Goal: Browse casually

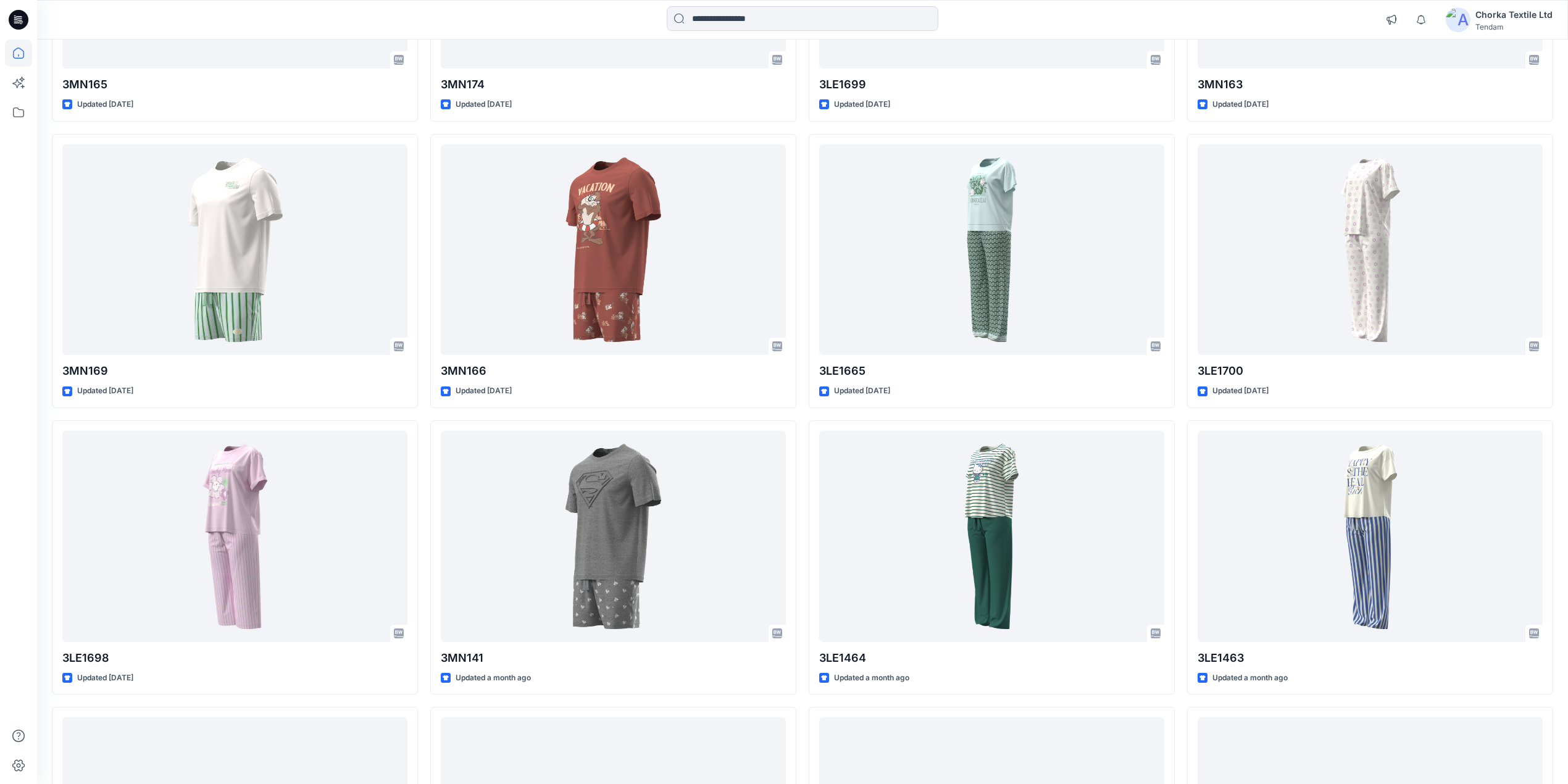
scroll to position [709, 0]
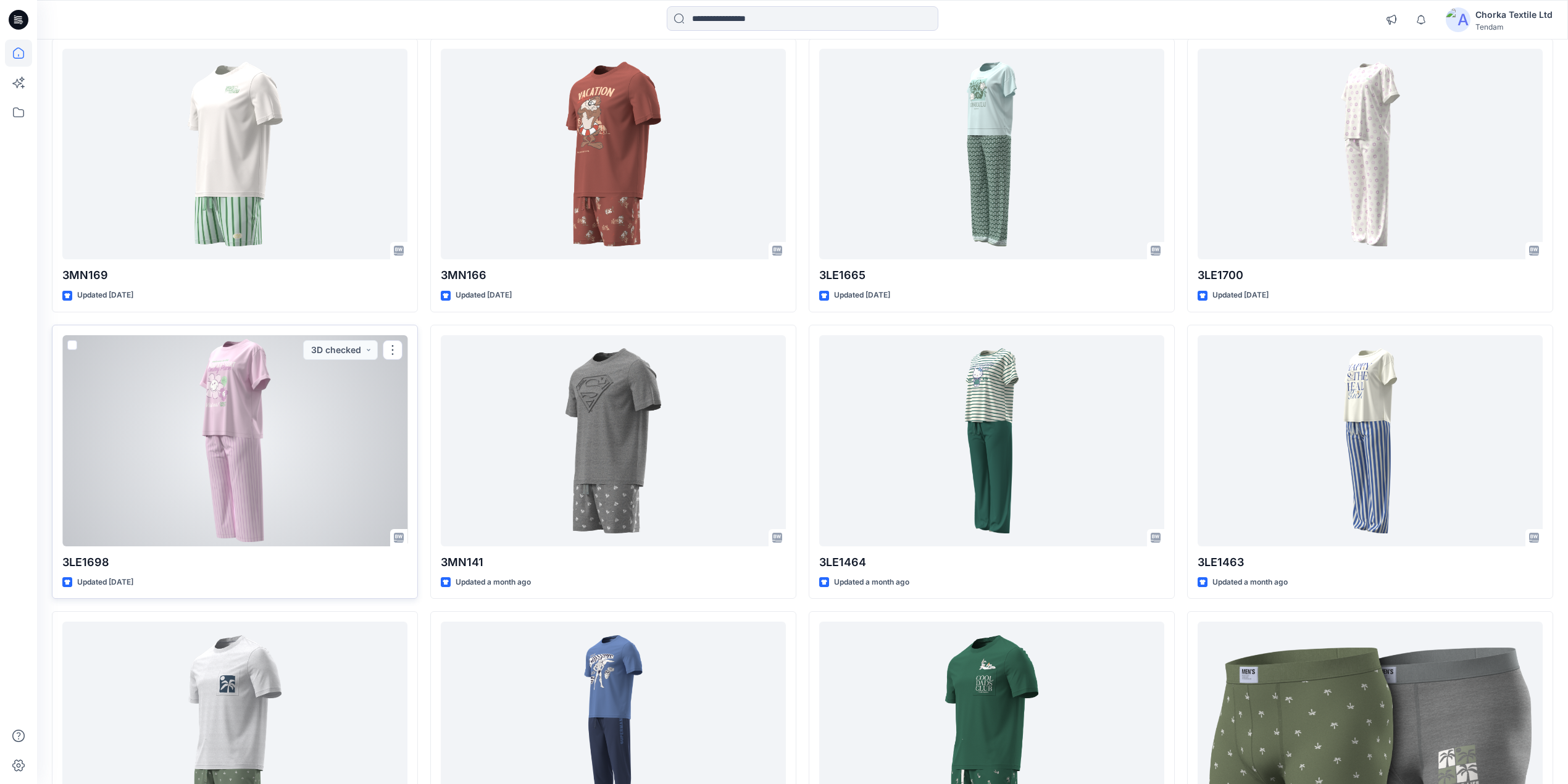
click at [233, 421] on div at bounding box center [235, 441] width 345 height 212
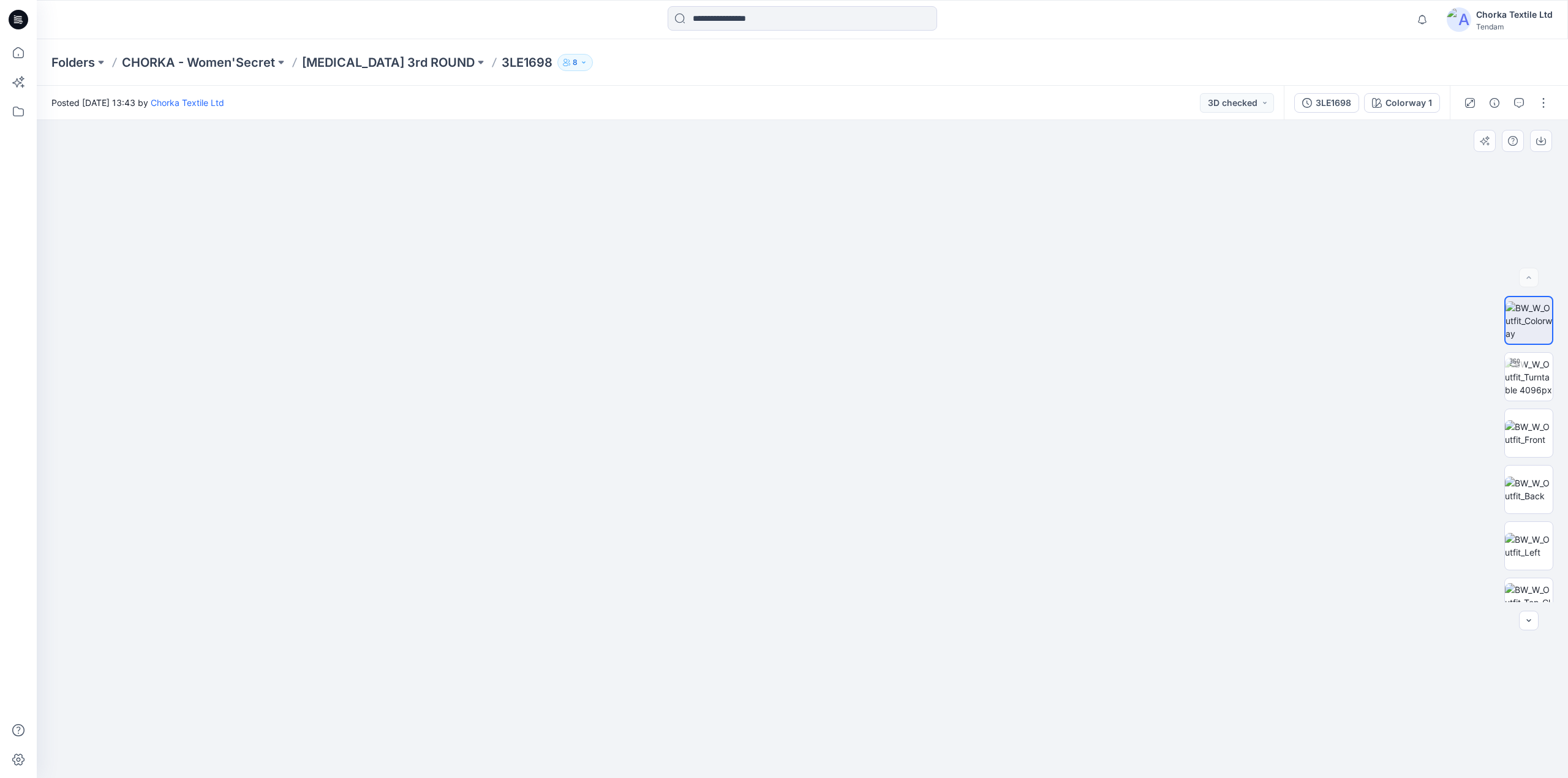
drag, startPoint x: 596, startPoint y: 390, endPoint x: 580, endPoint y: 390, distance: 16.0
click at [580, 390] on img at bounding box center [802, 374] width 961 height 809
click at [1516, 377] on img at bounding box center [1528, 377] width 47 height 39
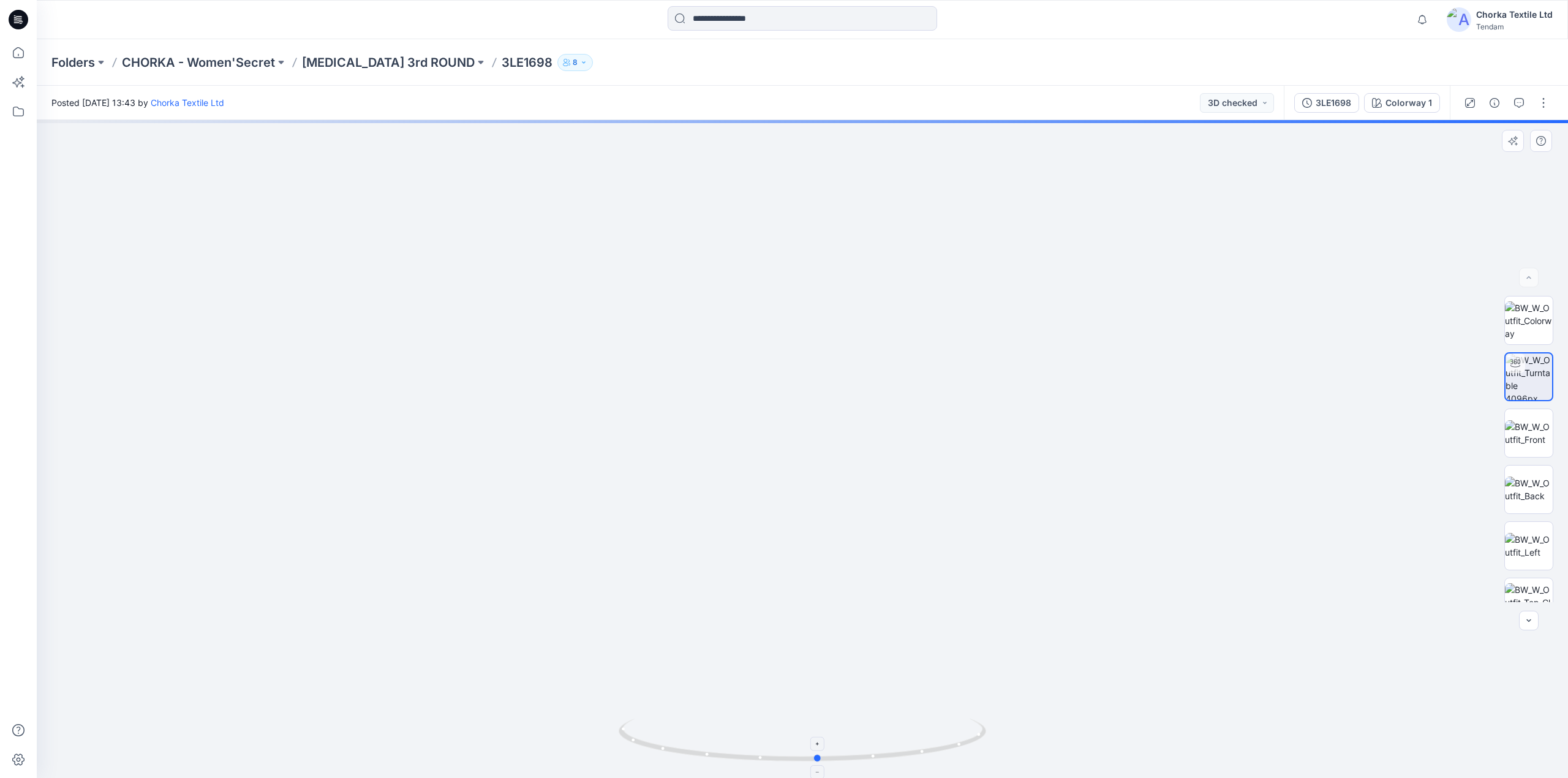
drag, startPoint x: 968, startPoint y: 750, endPoint x: 984, endPoint y: 732, distance: 24.1
click at [984, 732] on icon at bounding box center [804, 742] width 370 height 46
drag, startPoint x: 951, startPoint y: 746, endPoint x: 601, endPoint y: 686, distance: 355.1
click at [601, 686] on div at bounding box center [802, 449] width 1531 height 658
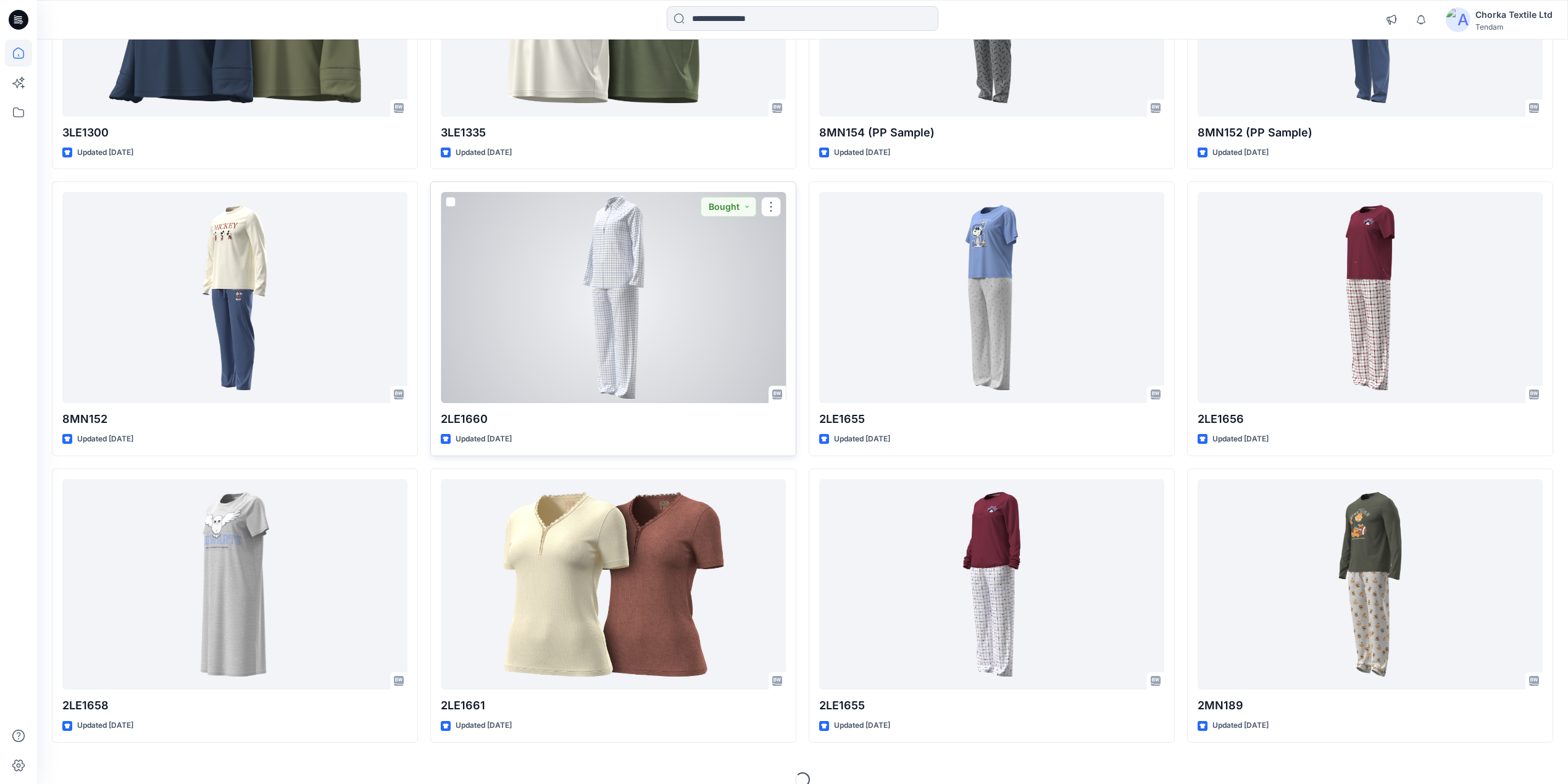
scroll to position [4603, 0]
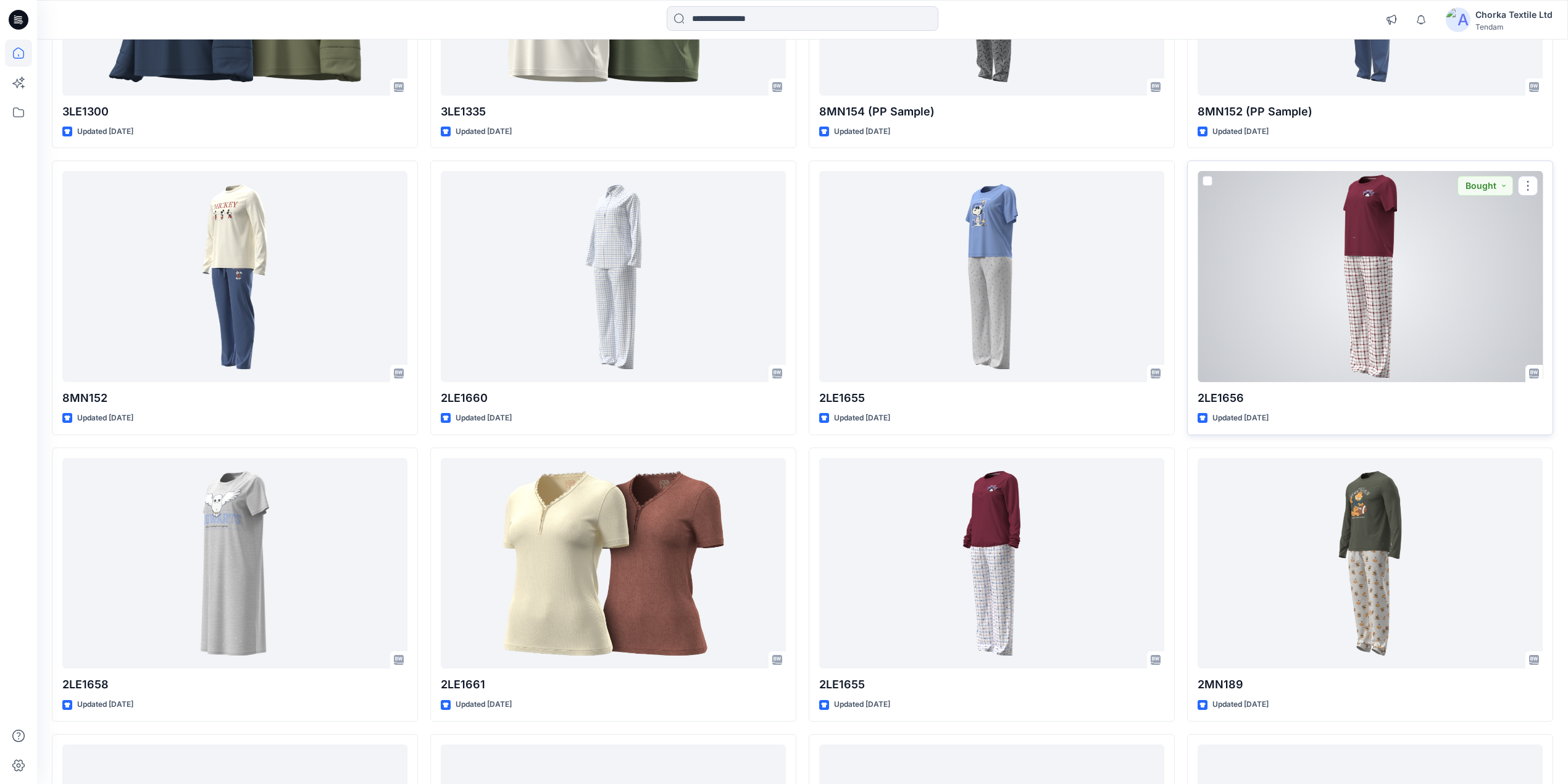
click at [1382, 270] on div at bounding box center [1370, 276] width 345 height 212
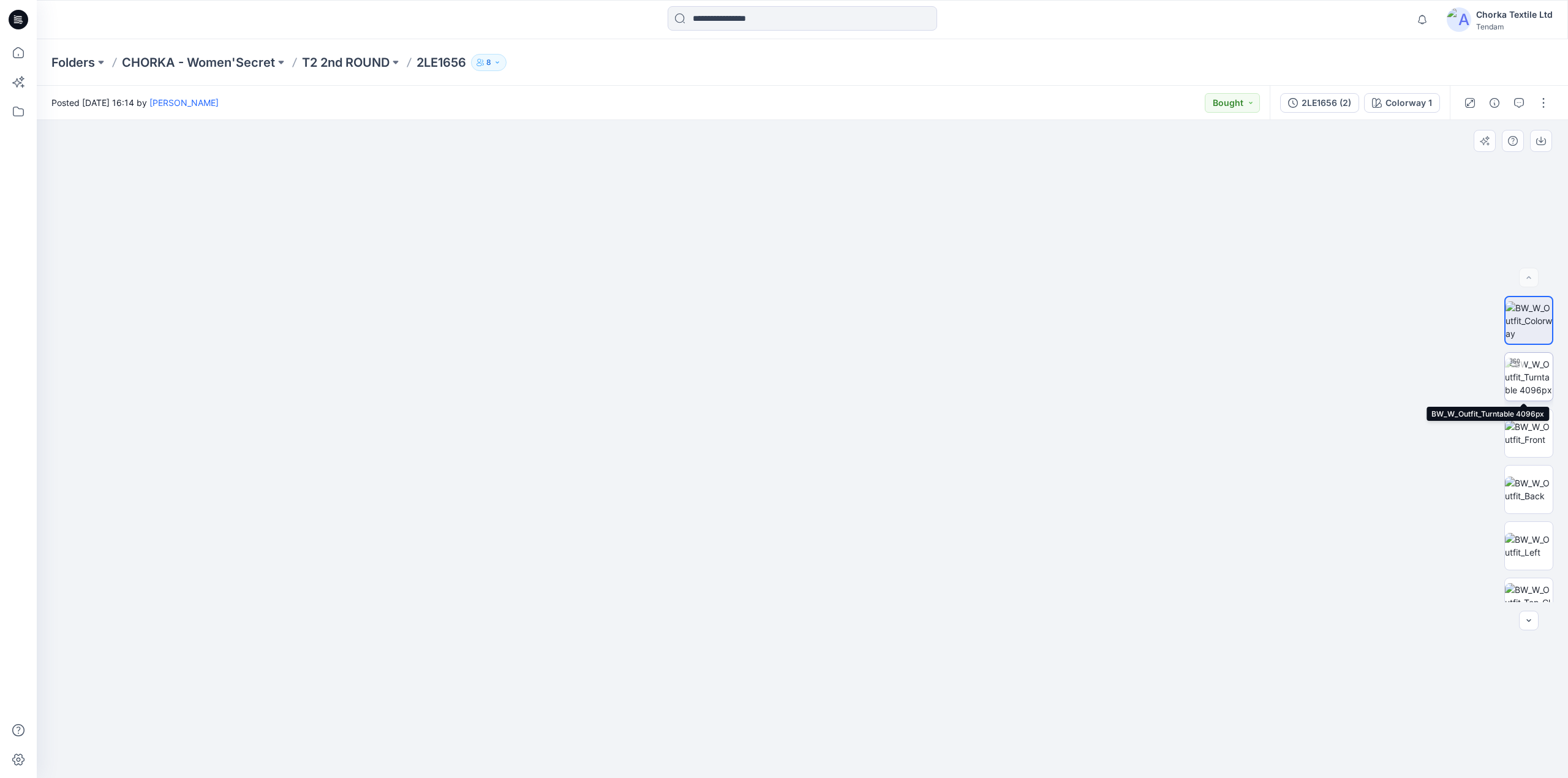
click at [1534, 366] on img at bounding box center [1528, 377] width 47 height 39
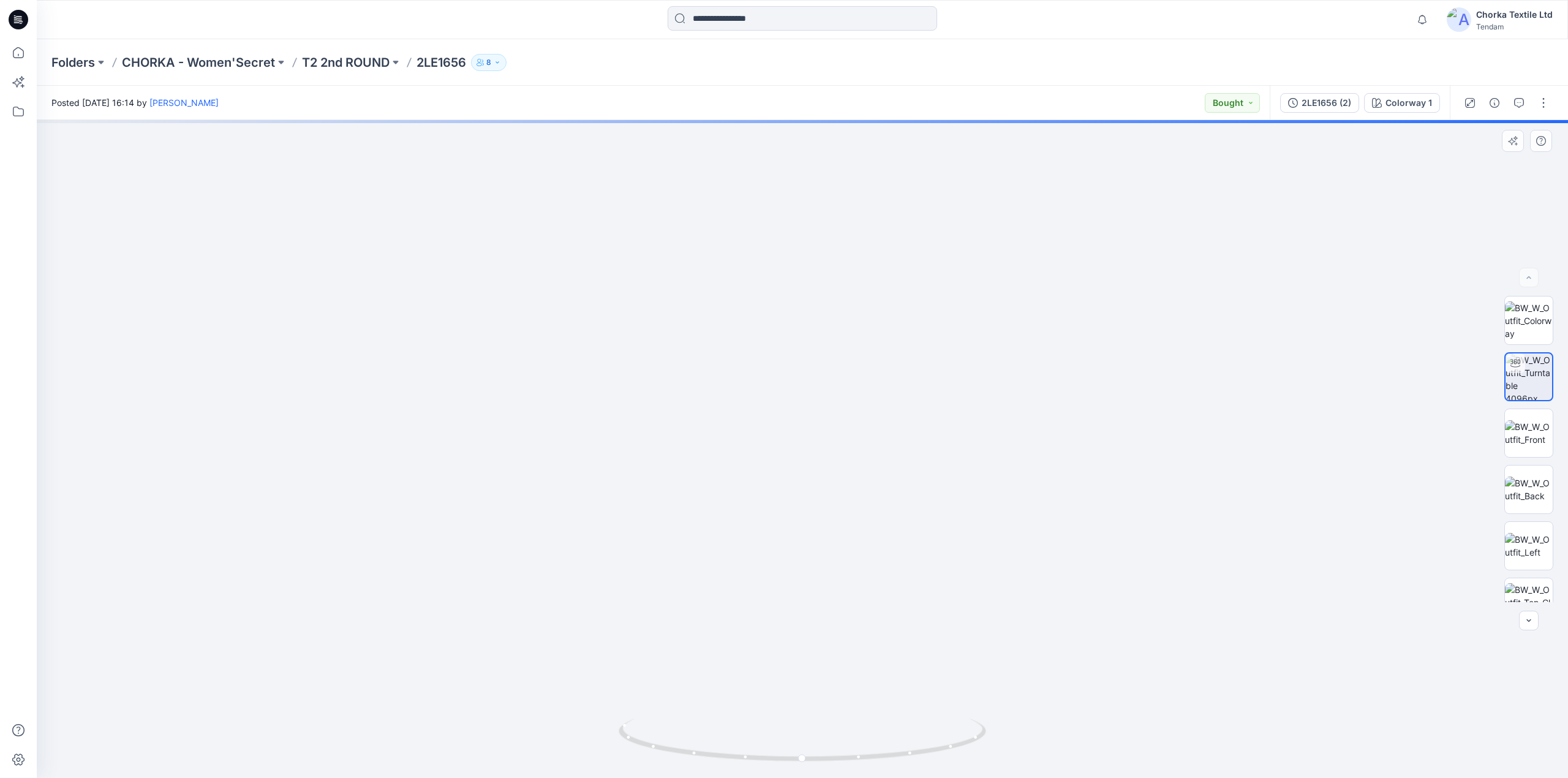
drag, startPoint x: 821, startPoint y: 297, endPoint x: 821, endPoint y: 516, distance: 219.0
click at [821, 516] on img at bounding box center [802, 261] width 1868 height 1034
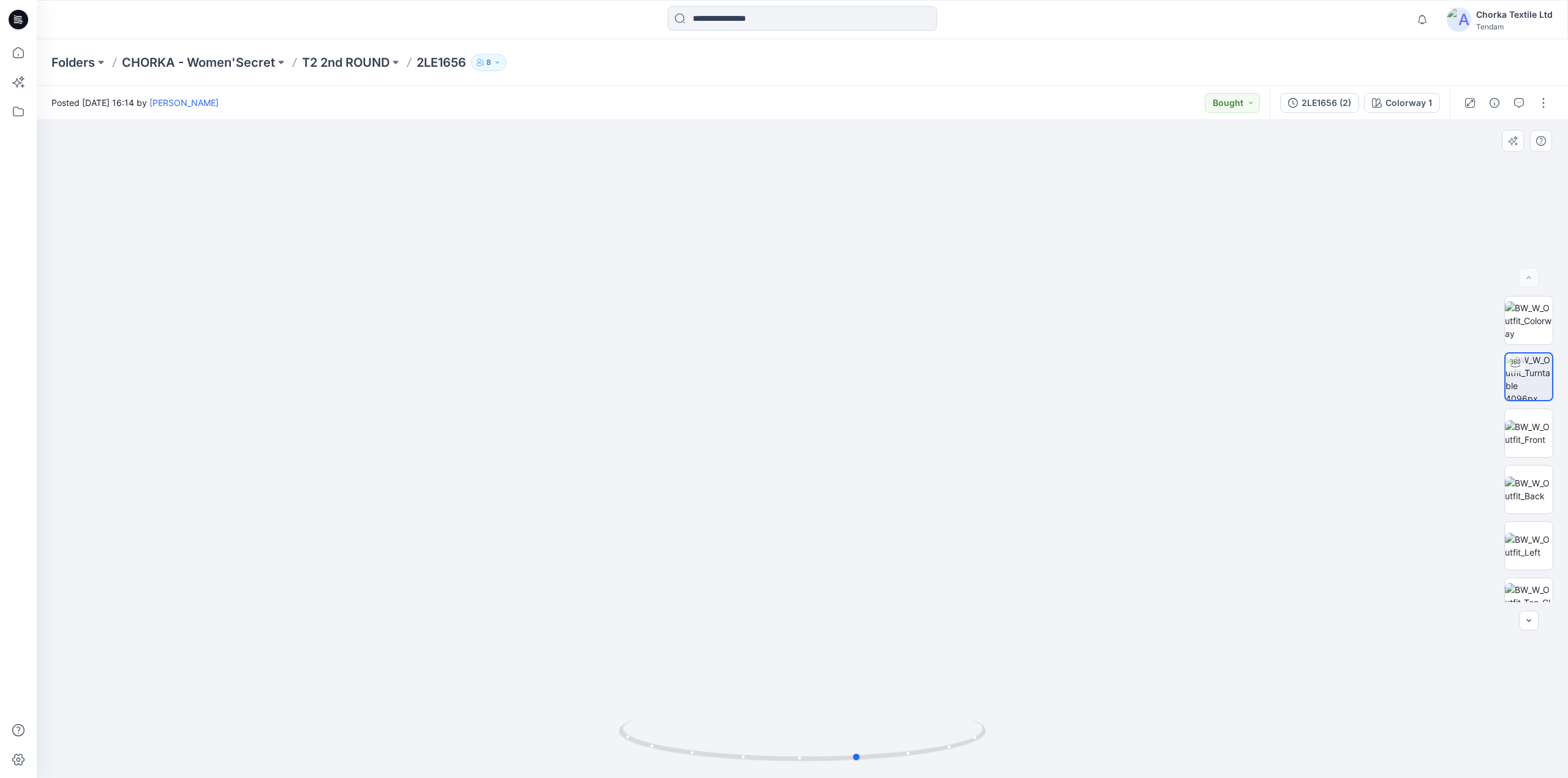
drag, startPoint x: 959, startPoint y: 749, endPoint x: 1016, endPoint y: 724, distance: 62.2
click at [1016, 724] on div at bounding box center [802, 449] width 1531 height 658
drag, startPoint x: 869, startPoint y: 235, endPoint x: 906, endPoint y: 454, distance: 222.1
click at [907, 451] on img at bounding box center [829, 228] width 2509 height 1101
drag, startPoint x: 932, startPoint y: 753, endPoint x: 960, endPoint y: 751, distance: 28.1
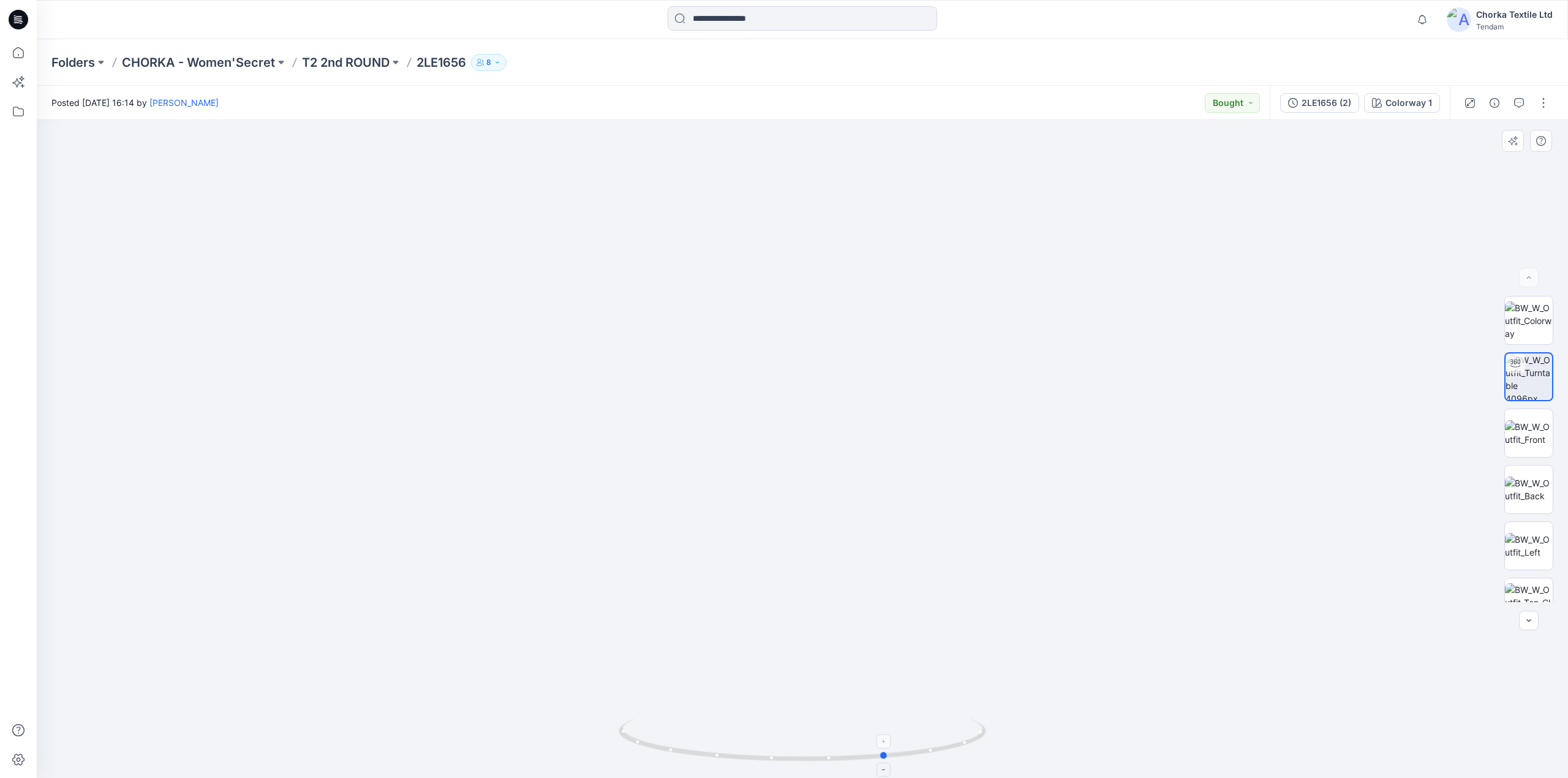
click at [960, 751] on icon at bounding box center [804, 742] width 370 height 46
drag, startPoint x: 814, startPoint y: 757, endPoint x: 726, endPoint y: 733, distance: 91.2
click at [726, 733] on icon at bounding box center [804, 742] width 370 height 46
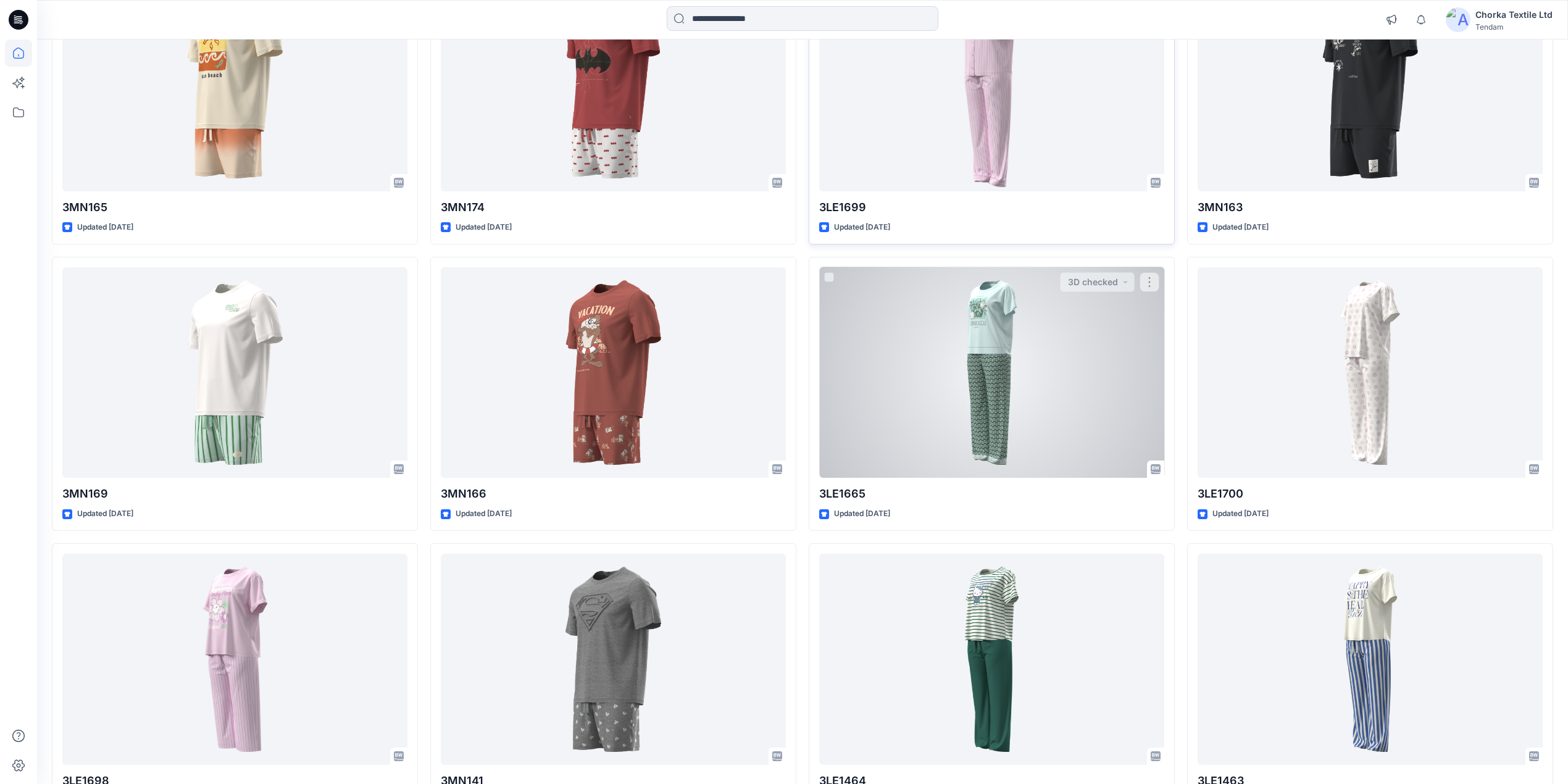
scroll to position [494, 0]
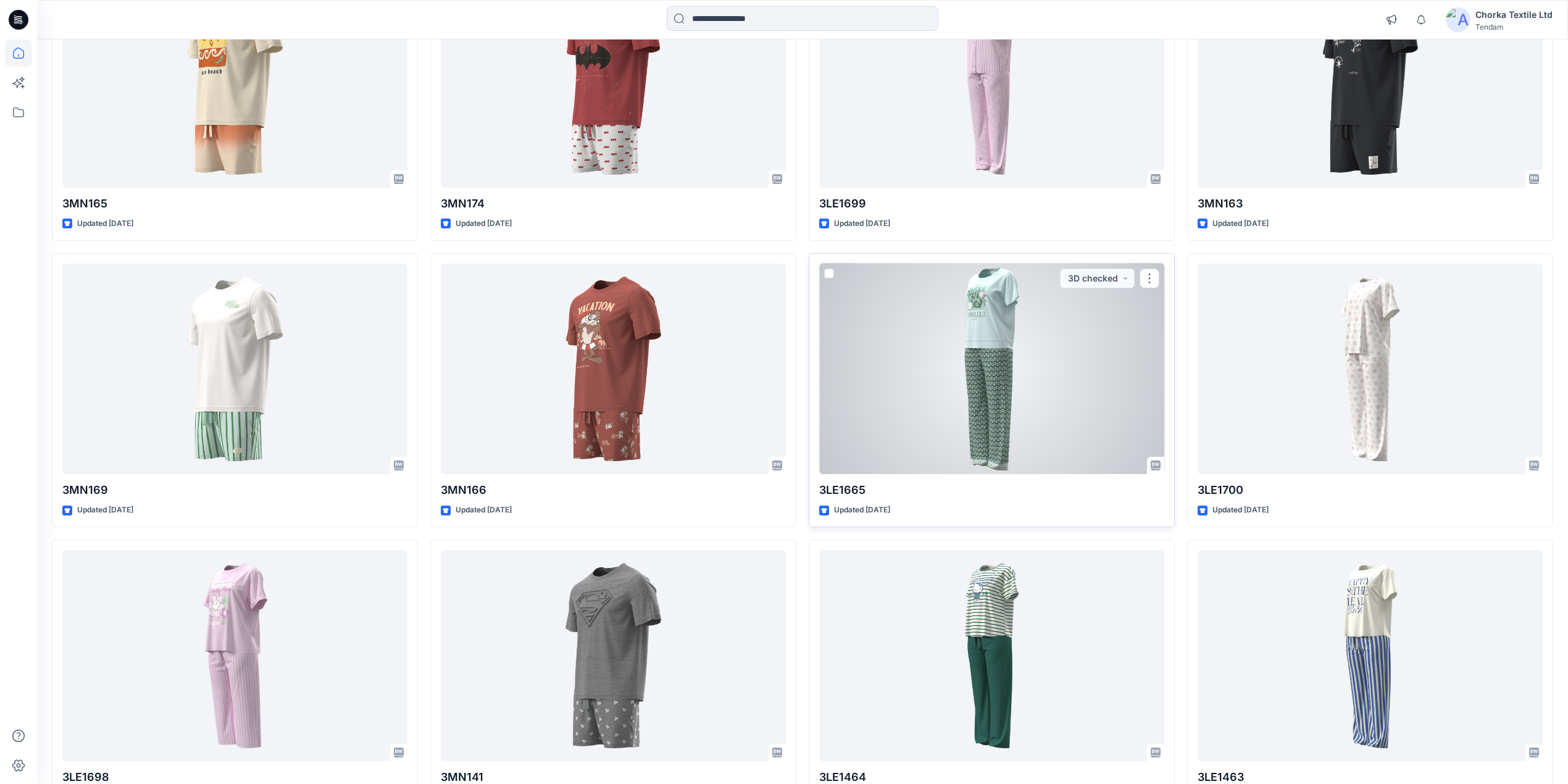
click at [1053, 376] on div at bounding box center [992, 369] width 345 height 212
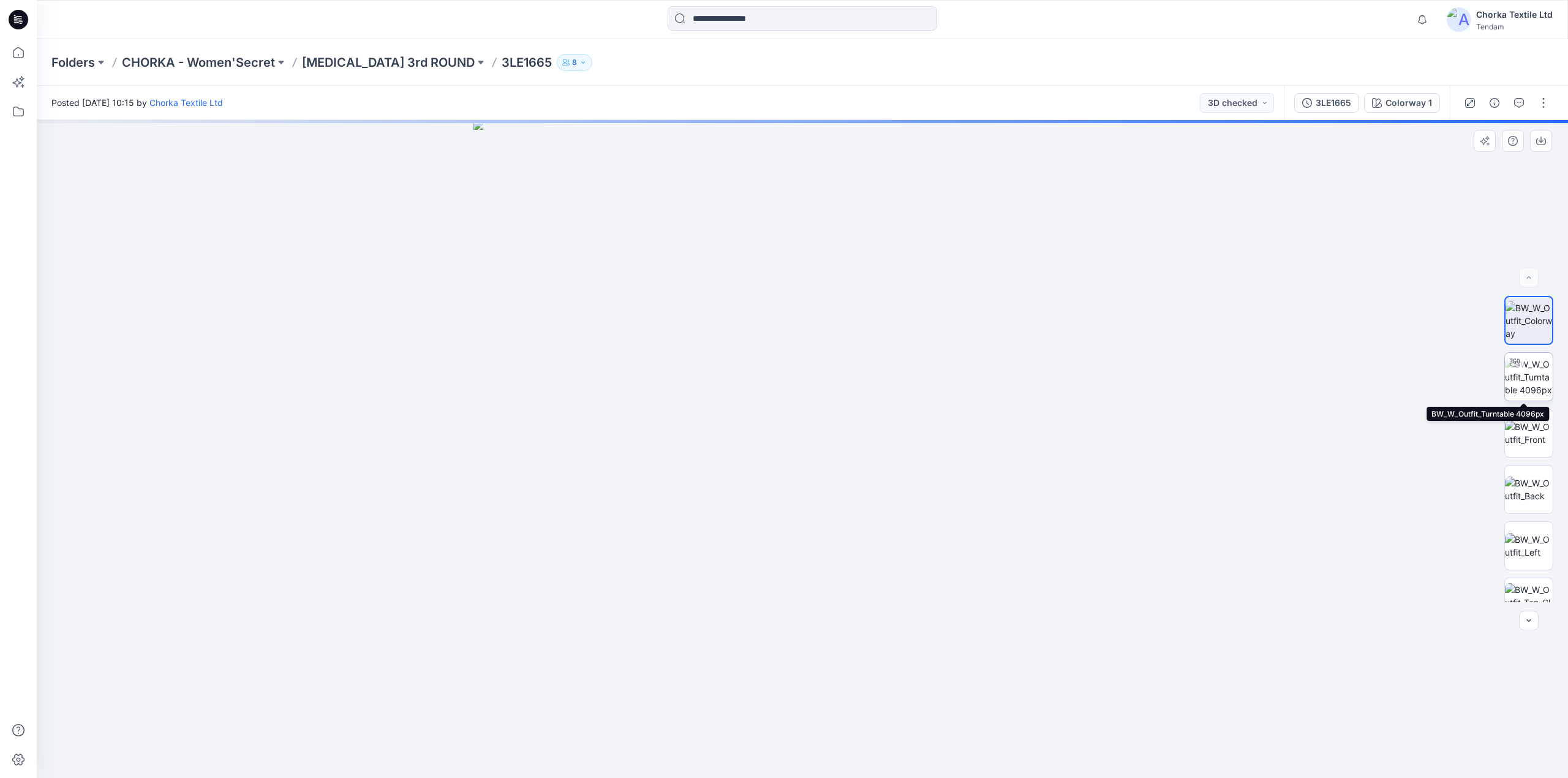
click at [1528, 373] on img at bounding box center [1528, 377] width 47 height 39
drag, startPoint x: 865, startPoint y: 275, endPoint x: 872, endPoint y: 447, distance: 172.1
click at [872, 447] on img at bounding box center [803, 348] width 1414 height 860
drag, startPoint x: 971, startPoint y: 745, endPoint x: 596, endPoint y: 712, distance: 376.4
click at [596, 712] on div at bounding box center [802, 449] width 1531 height 658
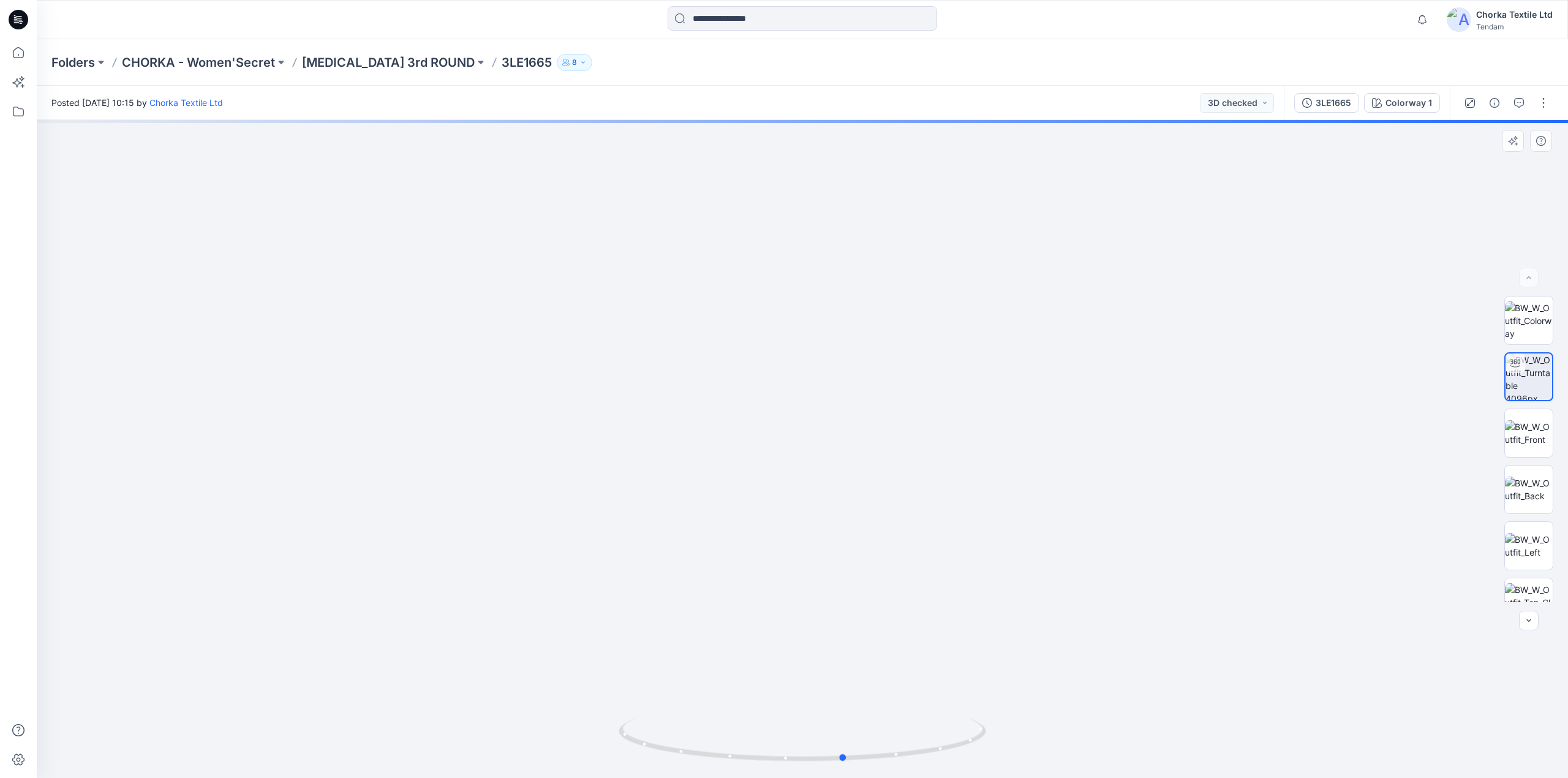
drag, startPoint x: 973, startPoint y: 743, endPoint x: 1023, endPoint y: 699, distance: 66.6
click at [1023, 699] on div at bounding box center [802, 449] width 1531 height 658
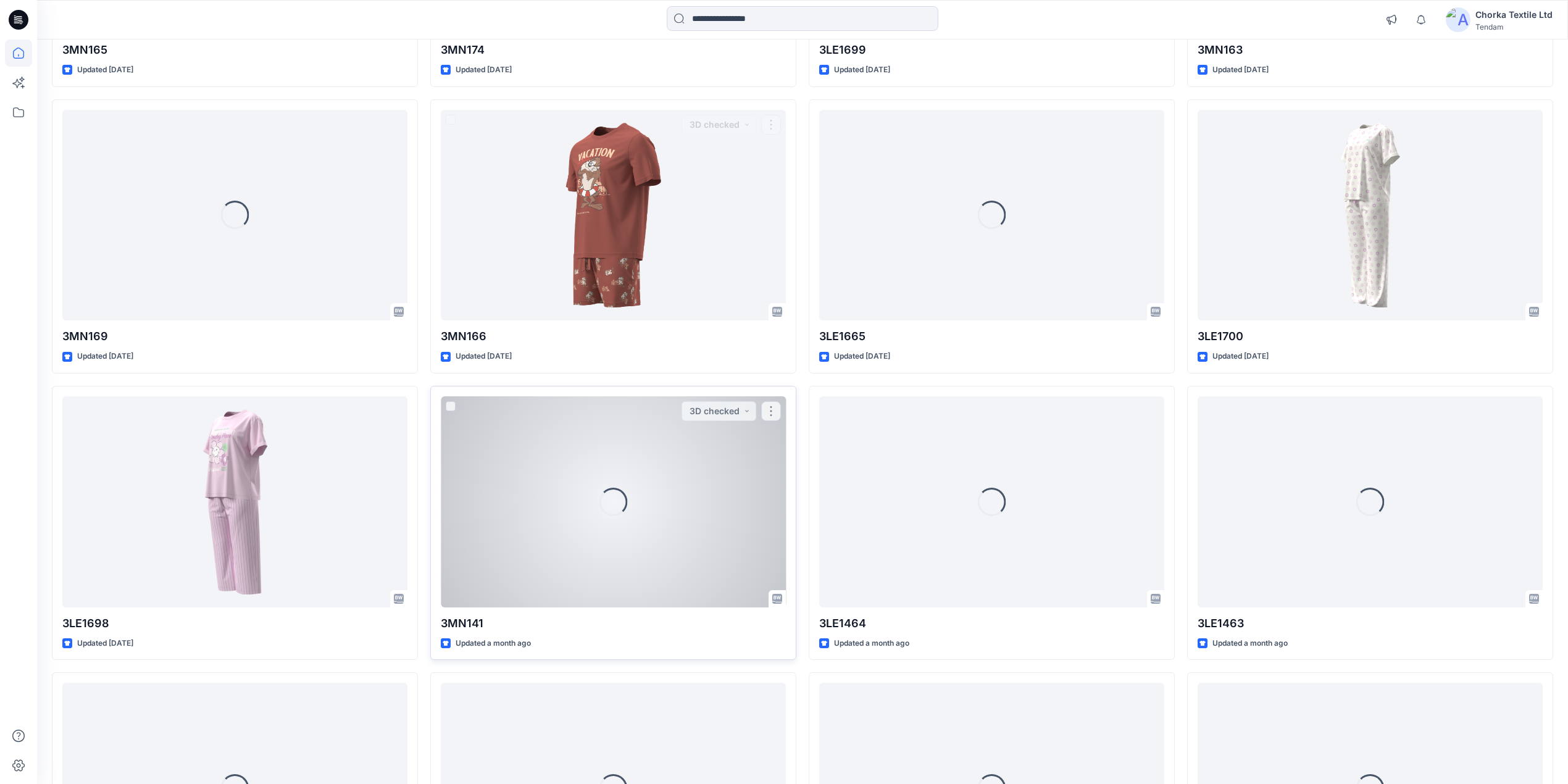
scroll to position [658, 0]
